Goal: Navigation & Orientation: Find specific page/section

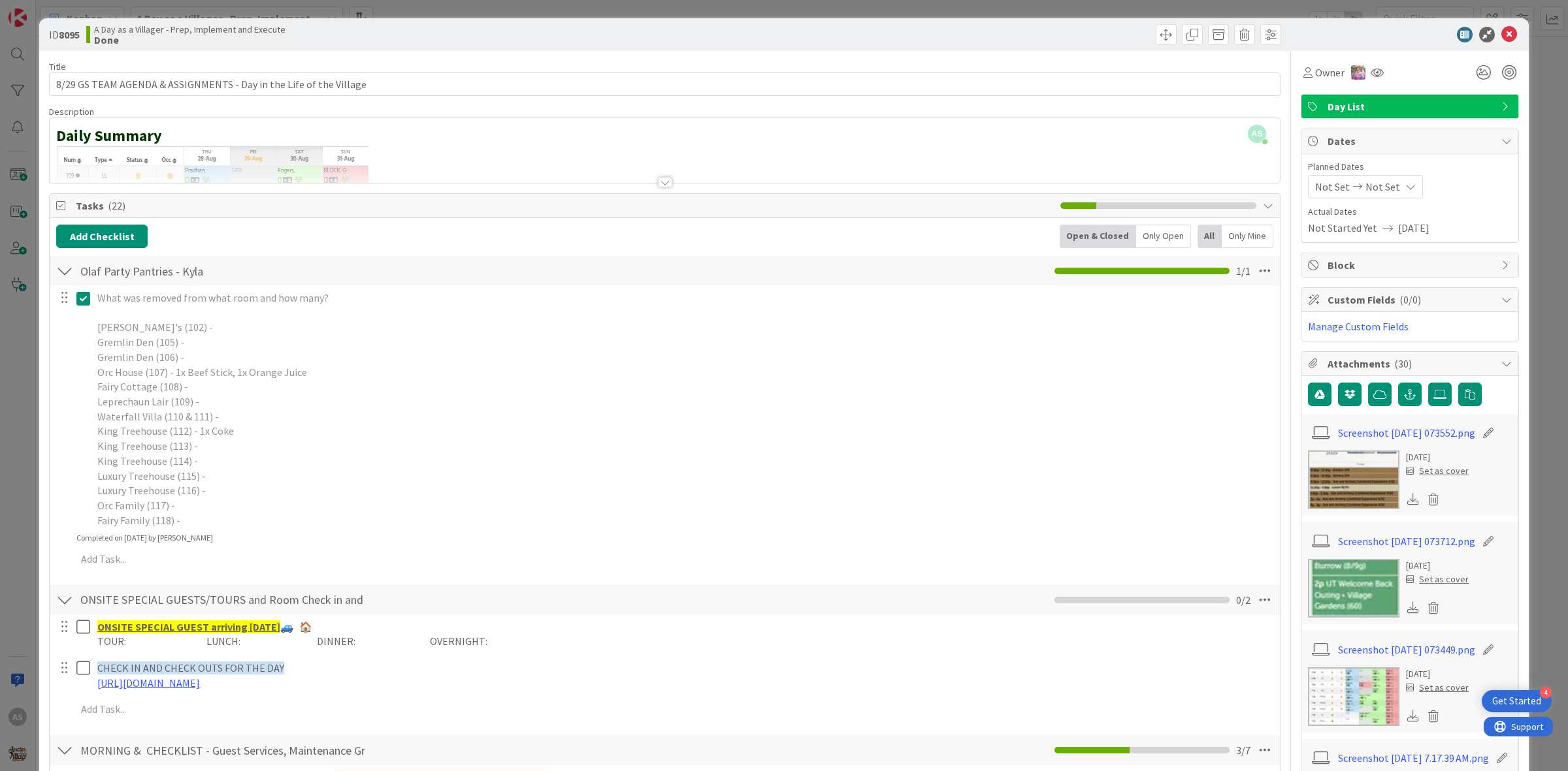
scroll to position [82, 0]
click at [1501, 33] on icon at bounding box center [1509, 35] width 16 height 16
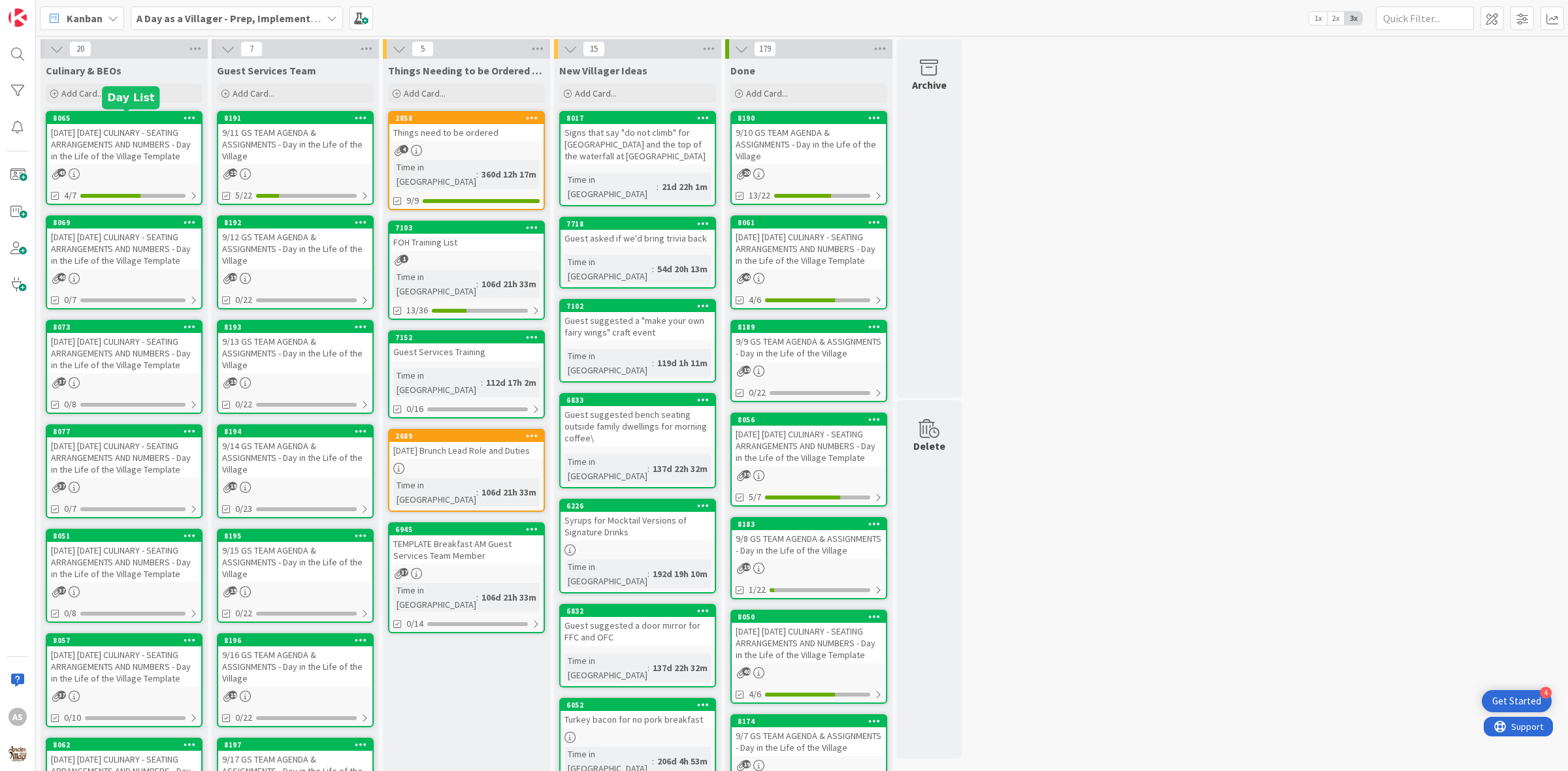
click at [162, 111] on link "8065 [DATE] [DATE] CULINARY - SEATING ARRANGEMENTS AND NUMBERS - Day in the Lif…" at bounding box center [123, 157] width 156 height 94
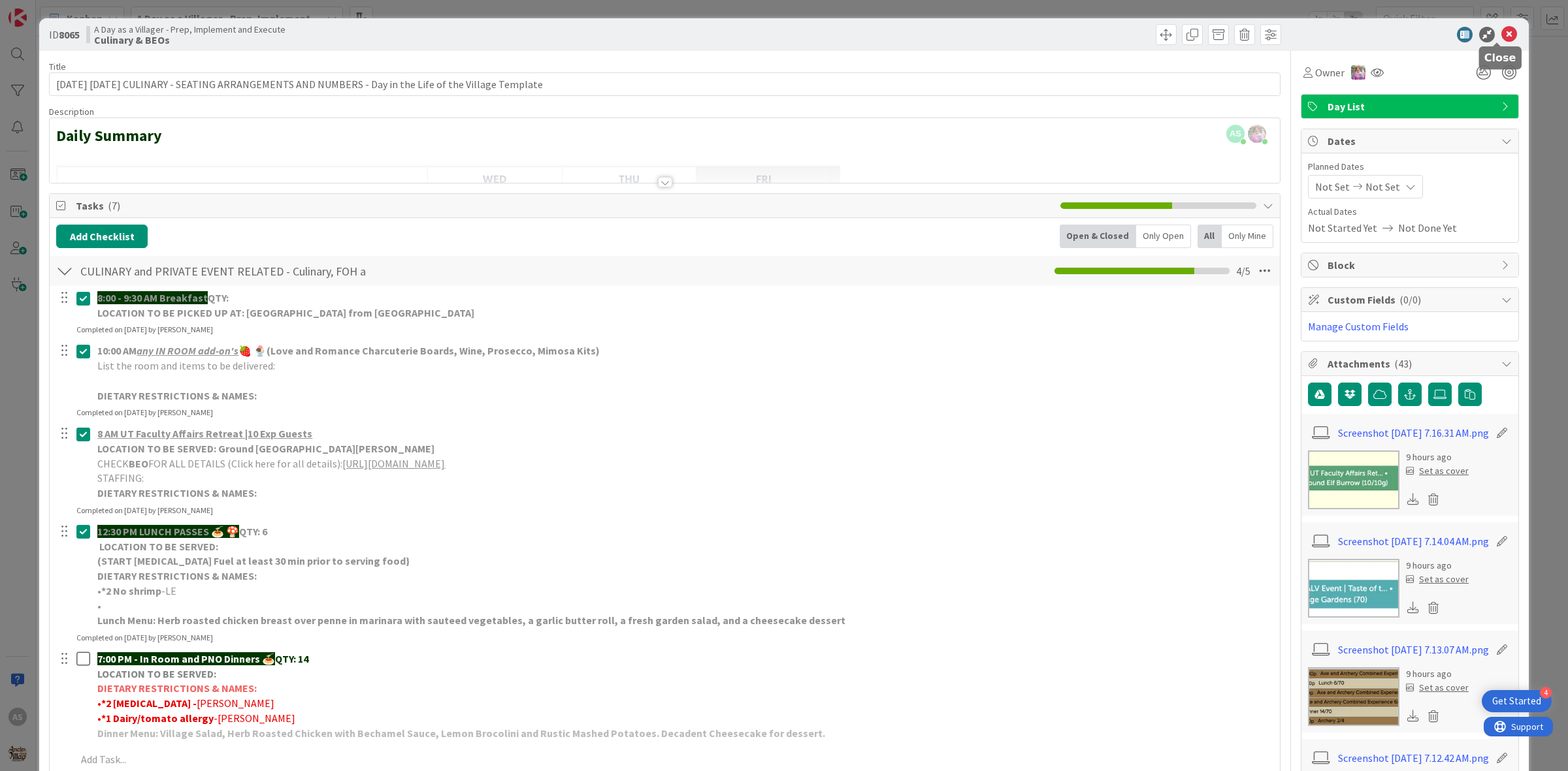
click at [1501, 27] on icon at bounding box center [1509, 35] width 16 height 16
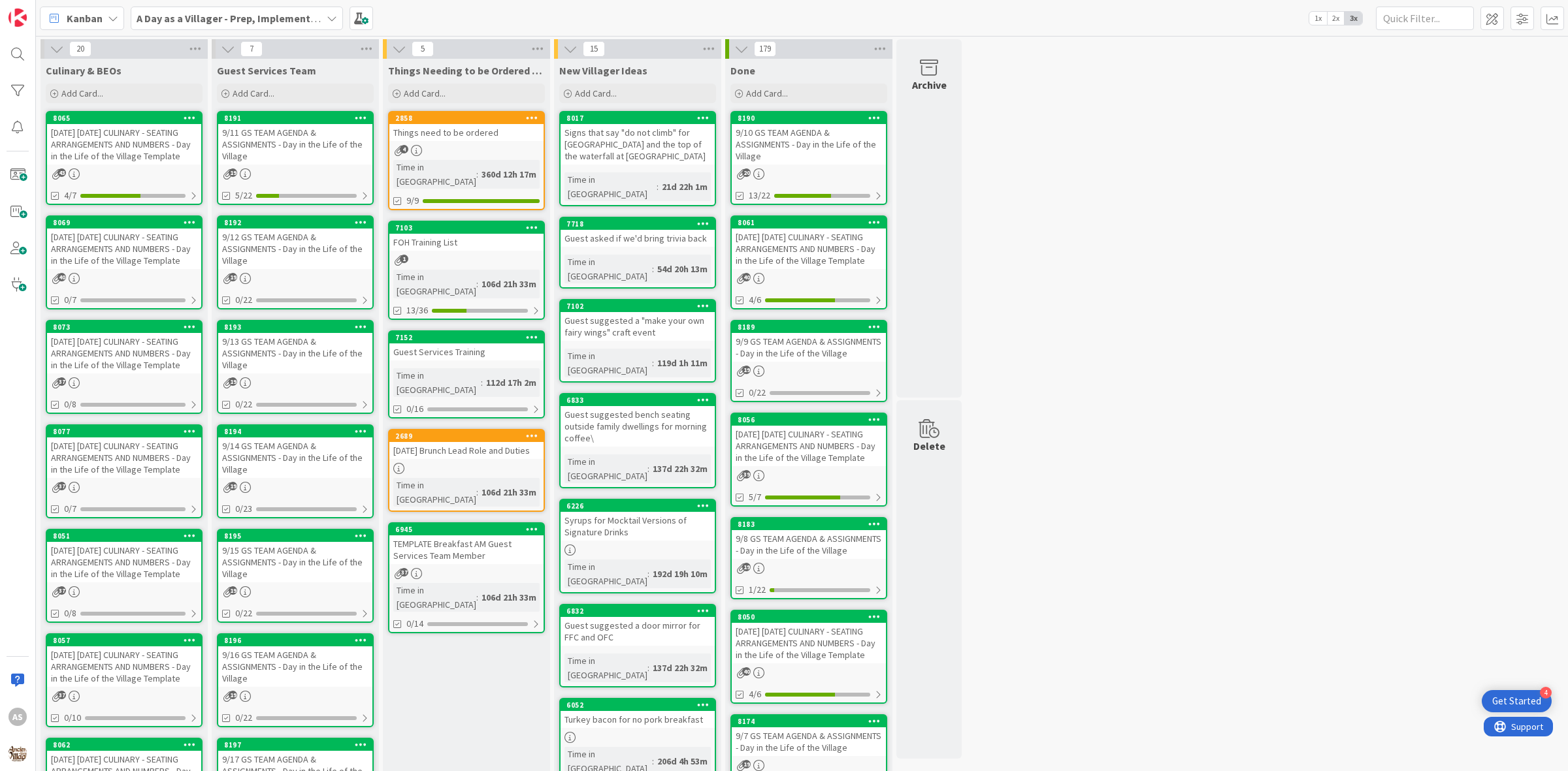
click at [295, 148] on div "9/11 GS TEAM AGENDA & ASSIGNMENTS - Day in the Life of the Village" at bounding box center [295, 145] width 154 height 41
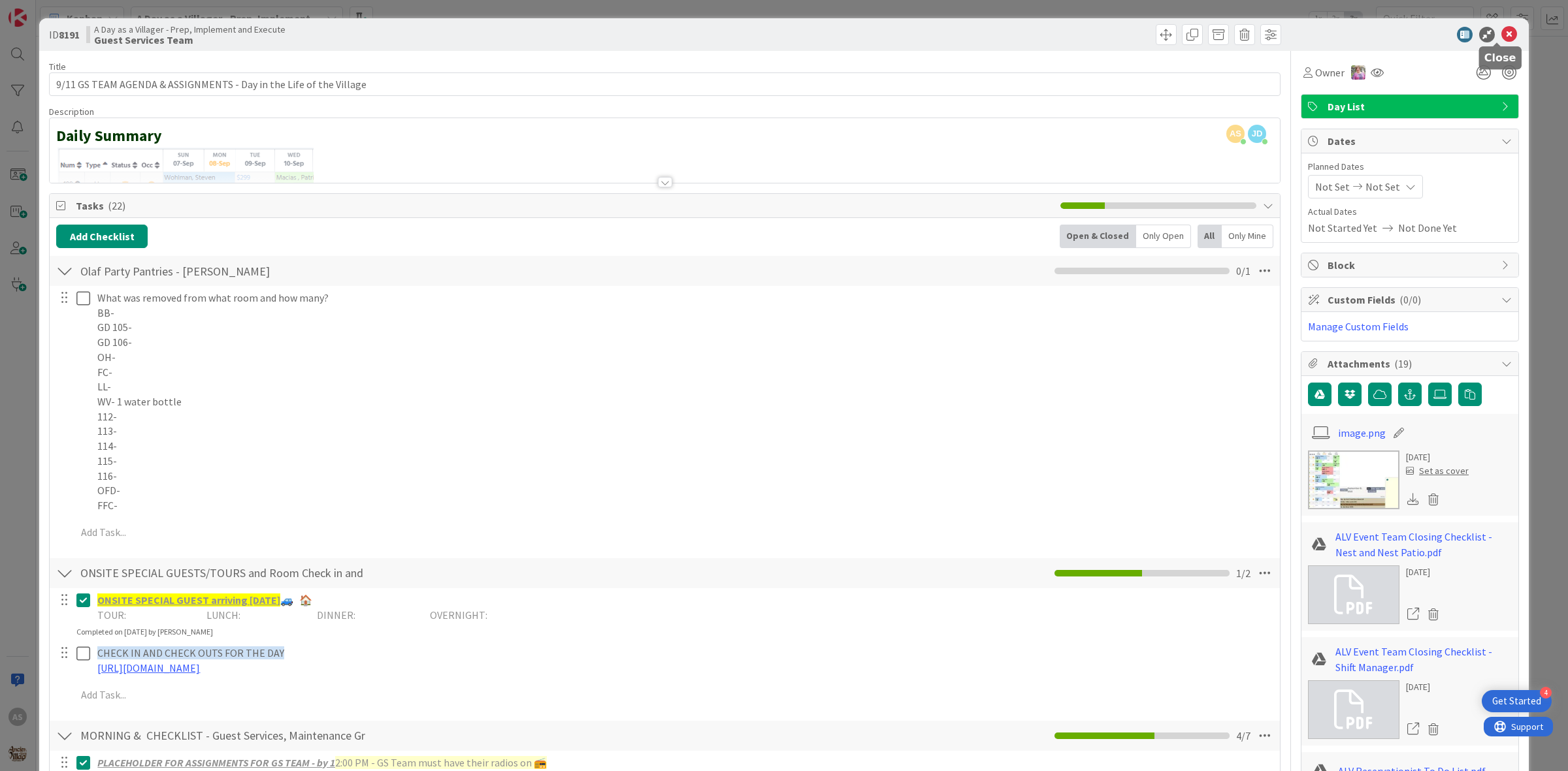
click at [1503, 40] on icon at bounding box center [1509, 35] width 16 height 16
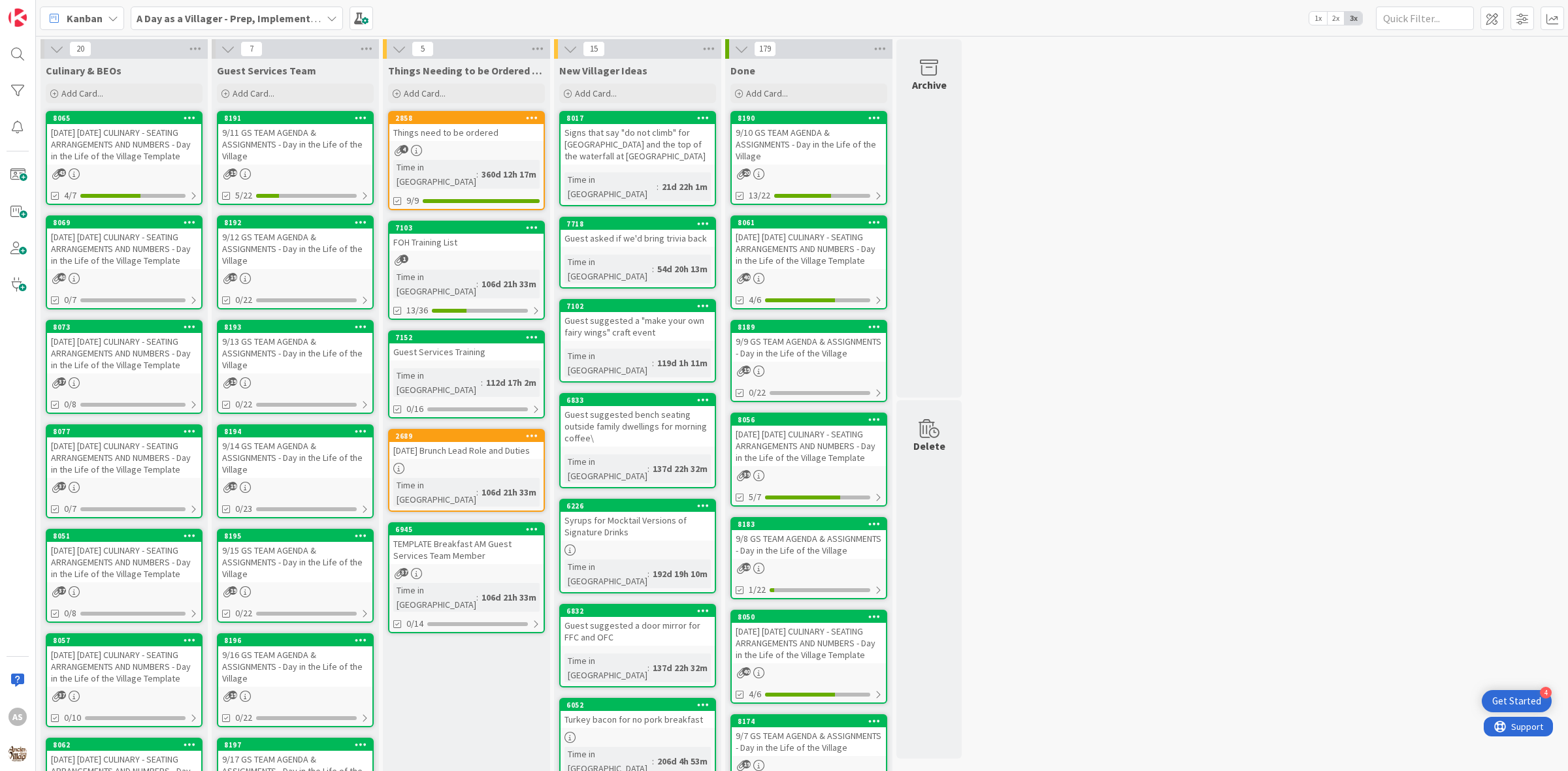
click at [108, 145] on div "[DATE] [DATE] CULINARY - SEATING ARRANGEMENTS AND NUMBERS - Day in the Life of …" at bounding box center [124, 145] width 154 height 41
